Goal: Information Seeking & Learning: Find specific fact

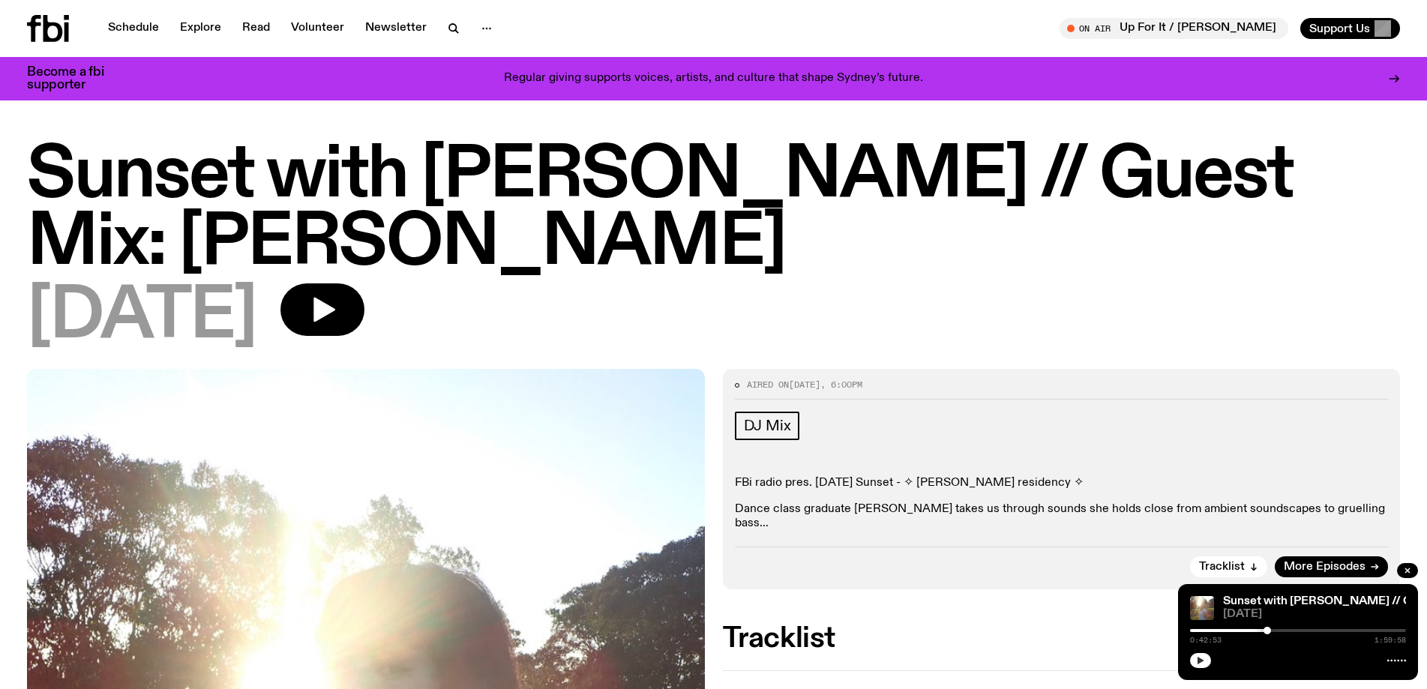
click at [1204, 661] on icon "button" at bounding box center [1201, 661] width 7 height 8
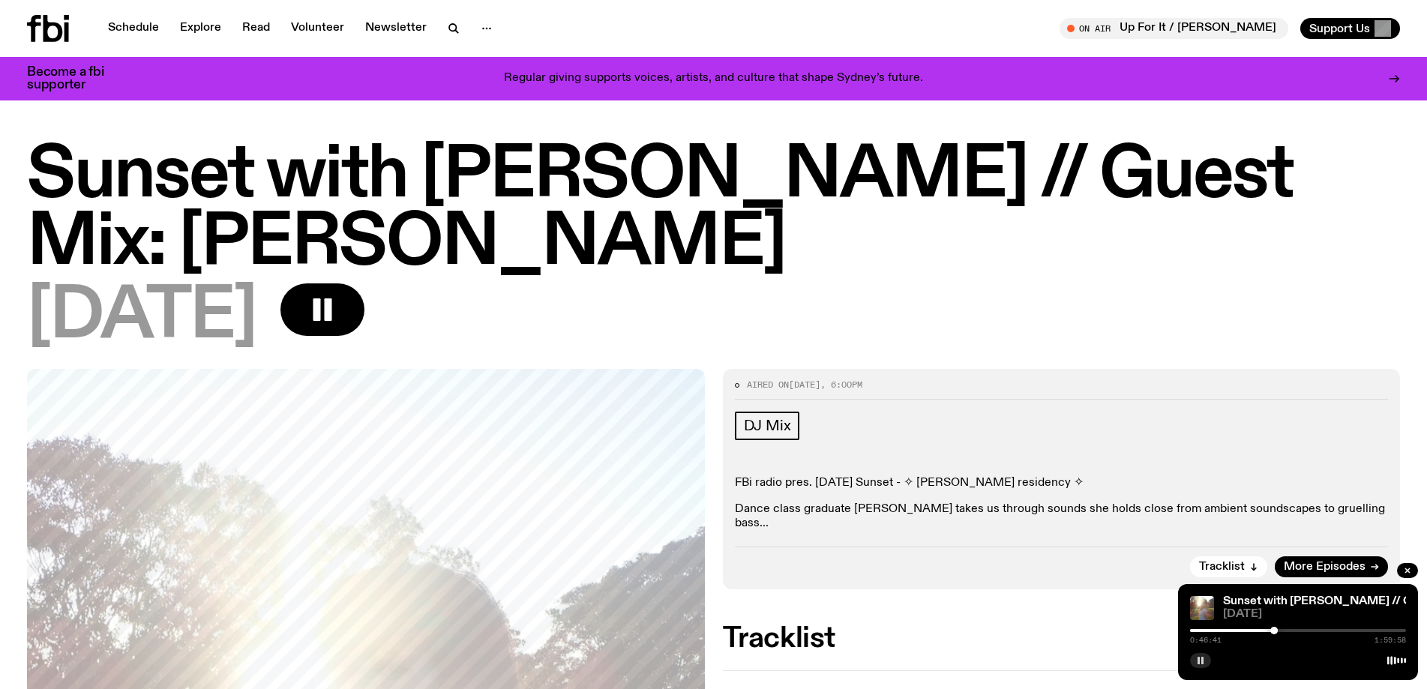
click at [1280, 632] on div at bounding box center [1298, 630] width 216 height 3
click at [1276, 631] on div at bounding box center [1172, 630] width 216 height 3
click at [1244, 562] on span "Tracklist" at bounding box center [1222, 567] width 46 height 11
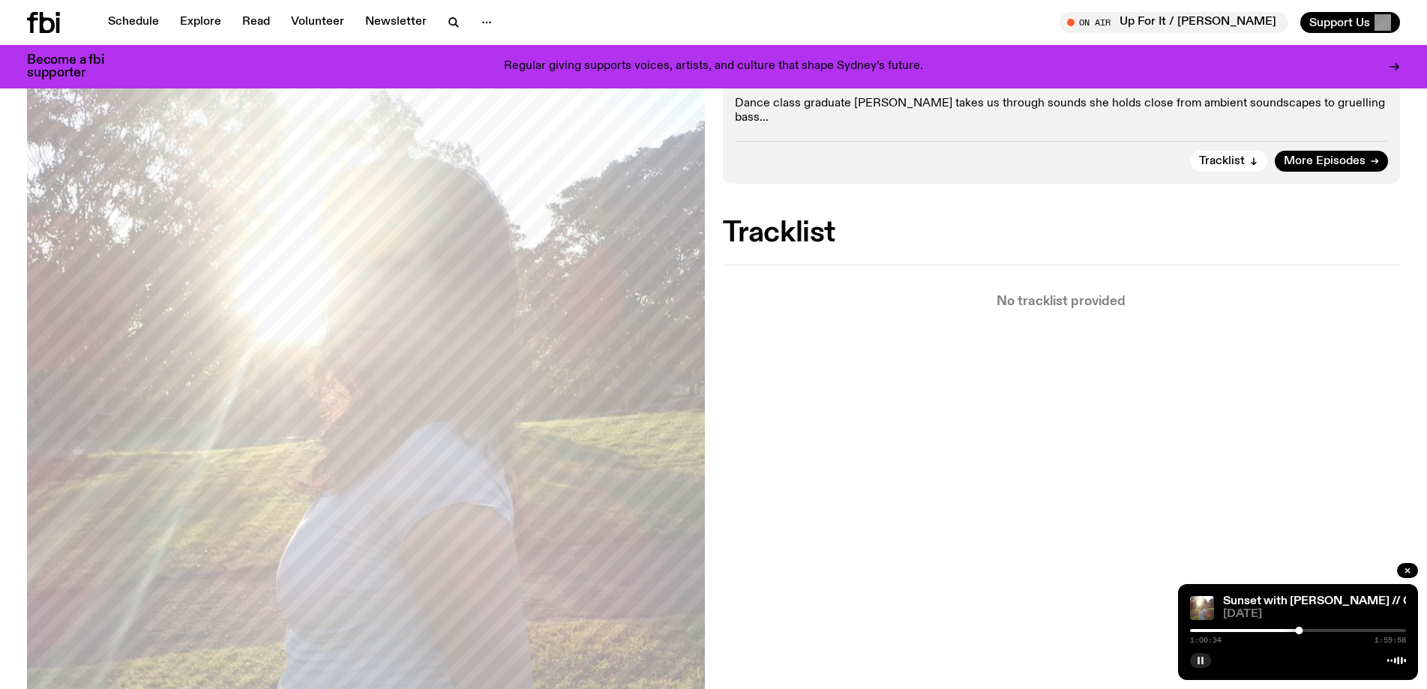
scroll to position [242, 0]
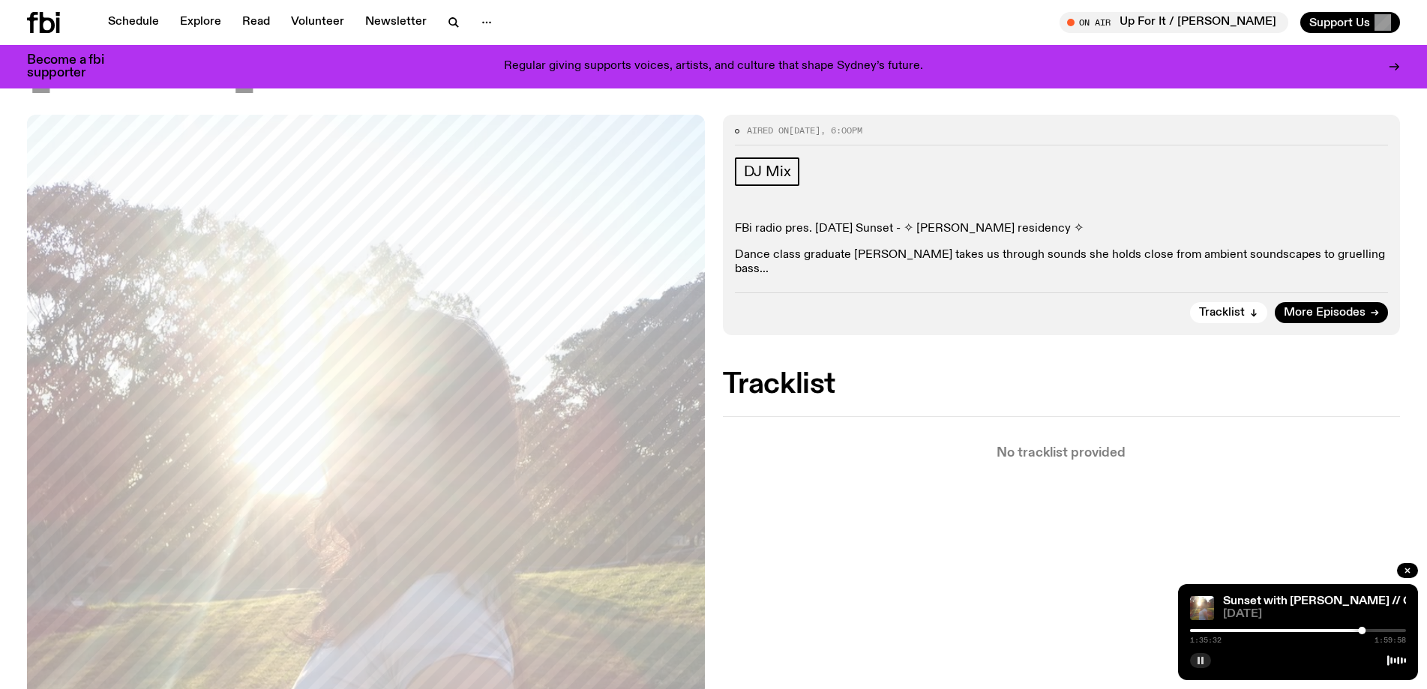
click at [1322, 632] on div "1:35:32 1:59:58" at bounding box center [1298, 635] width 216 height 18
click at [1316, 630] on div at bounding box center [1254, 630] width 216 height 3
click at [1300, 631] on div at bounding box center [1208, 630] width 216 height 3
click at [1291, 631] on div at bounding box center [1192, 630] width 216 height 3
click at [1283, 631] on div at bounding box center [1183, 630] width 216 height 3
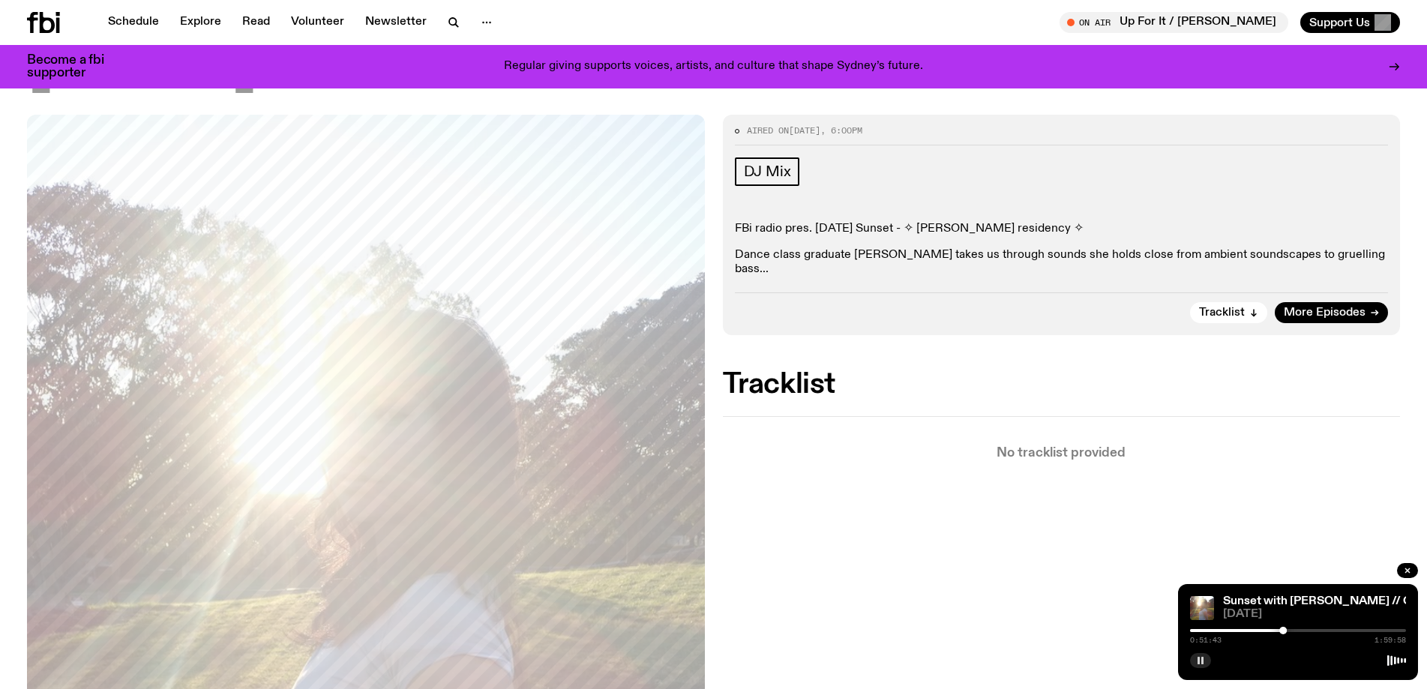
click at [1280, 630] on div at bounding box center [1284, 631] width 8 height 8
